Goal: Transaction & Acquisition: Book appointment/travel/reservation

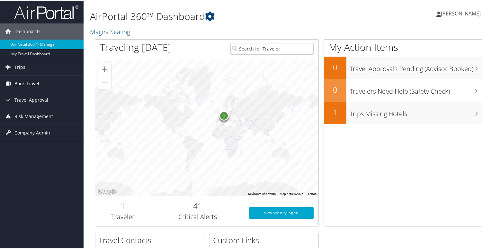
click at [39, 83] on span "Book Travel" at bounding box center [26, 83] width 25 height 16
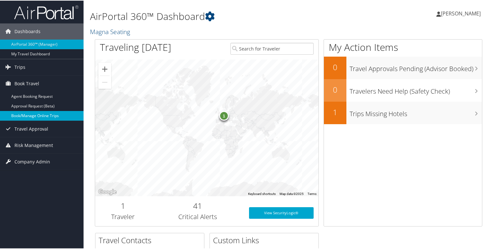
click at [46, 116] on link "Book/Manage Online Trips" at bounding box center [42, 115] width 84 height 10
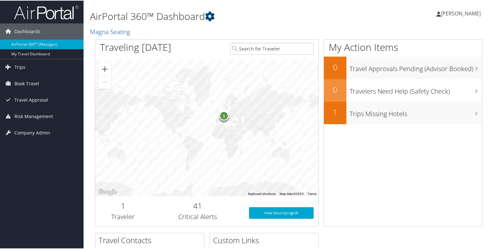
click at [459, 14] on span "[PERSON_NAME]" at bounding box center [461, 12] width 40 height 7
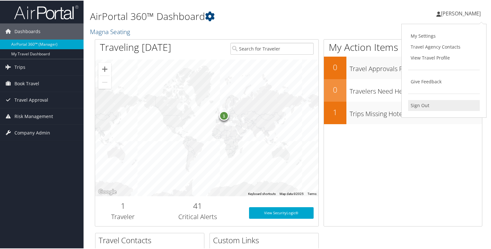
click at [419, 103] on link "Sign Out" at bounding box center [444, 104] width 72 height 11
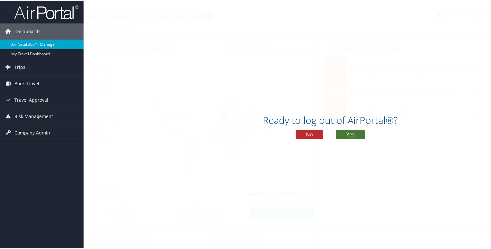
click at [358, 135] on button "Yes" at bounding box center [350, 134] width 29 height 10
